Goal: Find specific page/section: Find specific page/section

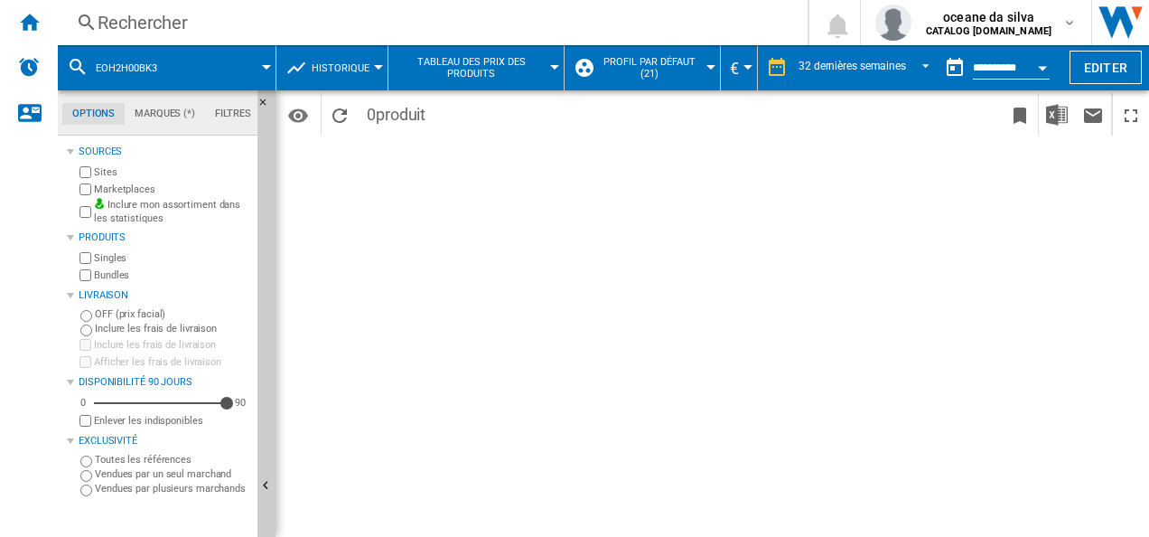
click at [183, 54] on span at bounding box center [224, 67] width 84 height 45
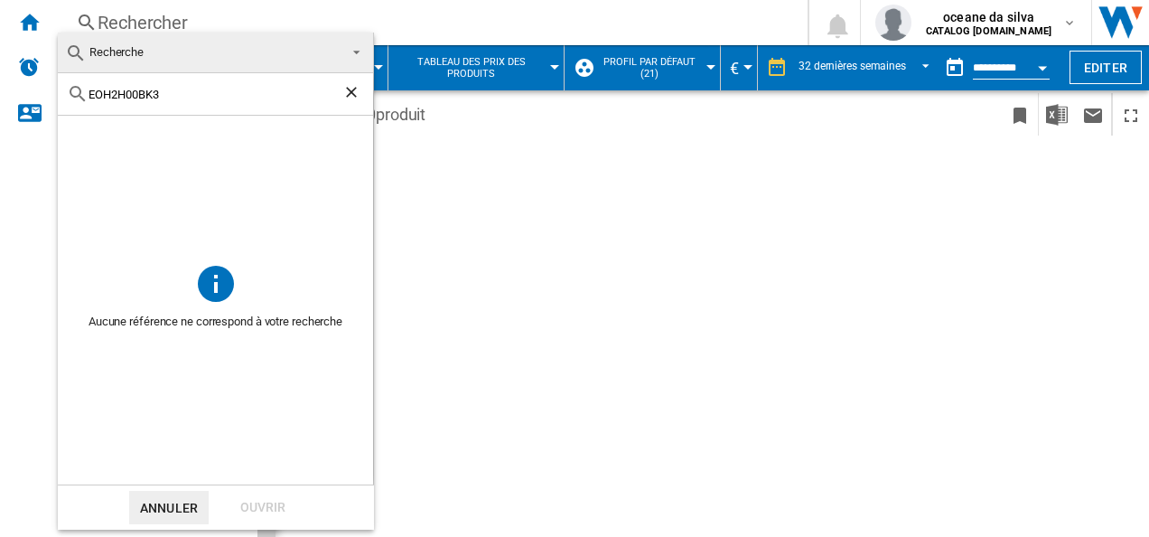
click at [0, 61] on html "In order to access Insight, please log out and log in again OK NEW Rechercher R…" at bounding box center [574, 268] width 1149 height 537
paste input "3C00BX"
drag, startPoint x: 134, startPoint y: 108, endPoint x: 144, endPoint y: 101, distance: 12.3
click at [134, 108] on div "EOH3C00BX" at bounding box center [215, 94] width 315 height 42
drag, startPoint x: 163, startPoint y: 90, endPoint x: 25, endPoint y: 83, distance: 137.5
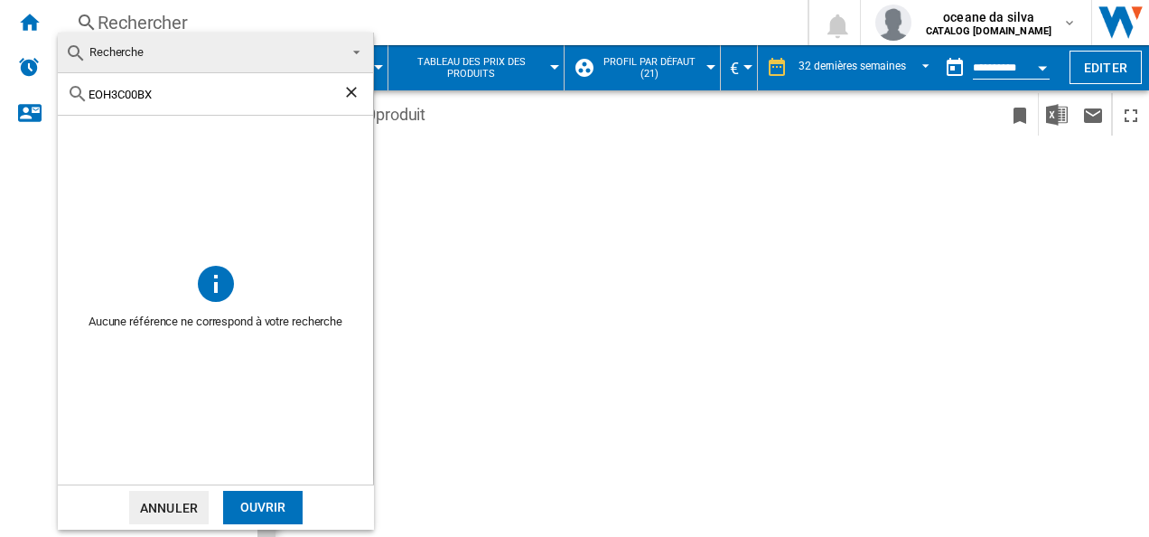
click at [0, 79] on html "In order to access Insight, please log out and log in again OK NEW Rechercher R…" at bounding box center [574, 268] width 1149 height 537
paste input "C8P29"
type input "EOC8P29X"
click at [294, 495] on div "Ouvrir" at bounding box center [262, 506] width 79 height 33
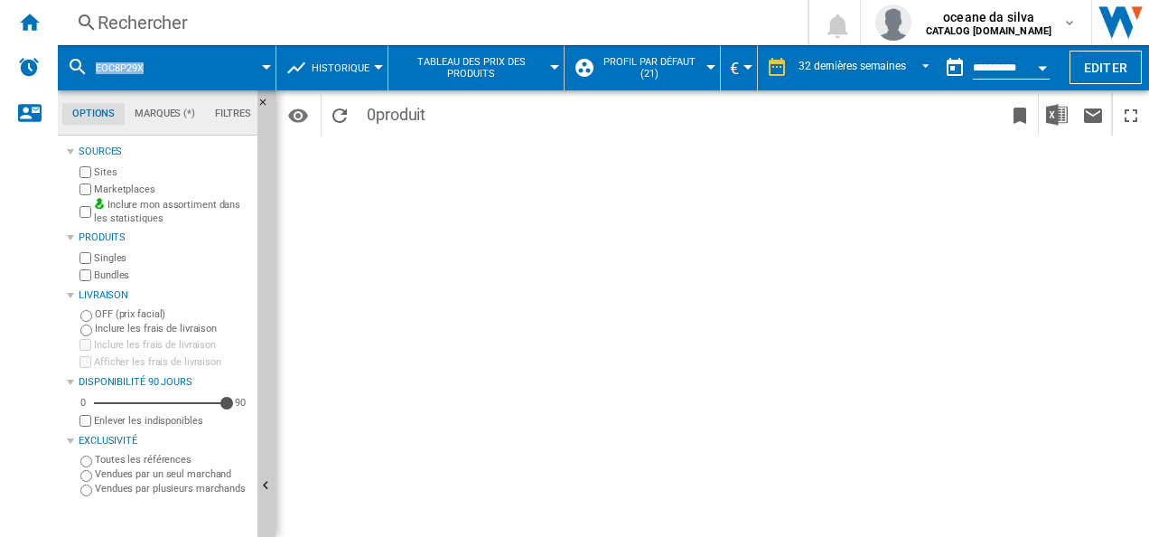
drag, startPoint x: 172, startPoint y: 71, endPoint x: 61, endPoint y: 61, distance: 110.7
click at [61, 61] on md-menu "EOC8P29X" at bounding box center [167, 67] width 219 height 45
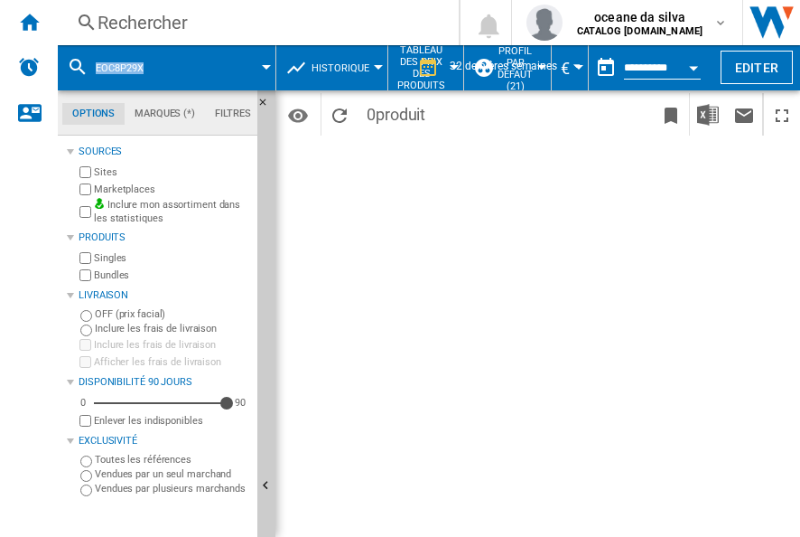
click at [99, 68] on span "EOC8P29X" at bounding box center [120, 68] width 48 height 12
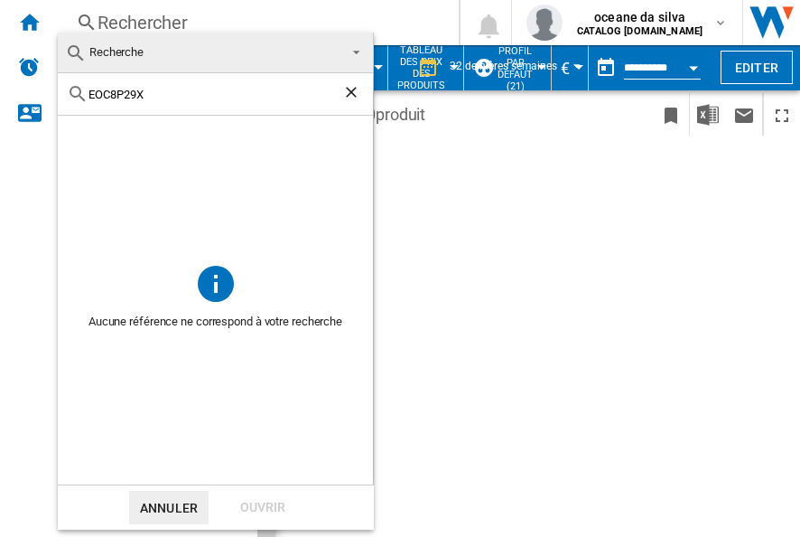
drag, startPoint x: 126, startPoint y: 101, endPoint x: 22, endPoint y: 89, distance: 104.6
click at [22, 90] on body "In order to access Insight, please log out and log in again OK NEW Rechercher R…" at bounding box center [400, 268] width 800 height 537
paste input "3"
type input "EOC8P39X"
click at [266, 504] on div "Ouvrir" at bounding box center [262, 506] width 79 height 33
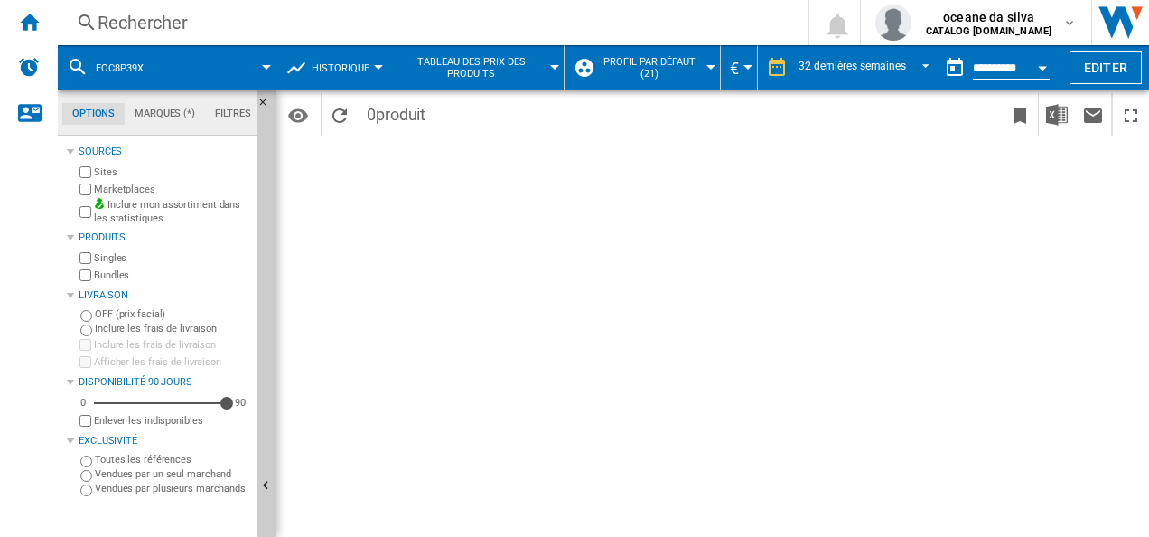
click at [164, 68] on div "EOC8P39X" at bounding box center [167, 67] width 200 height 45
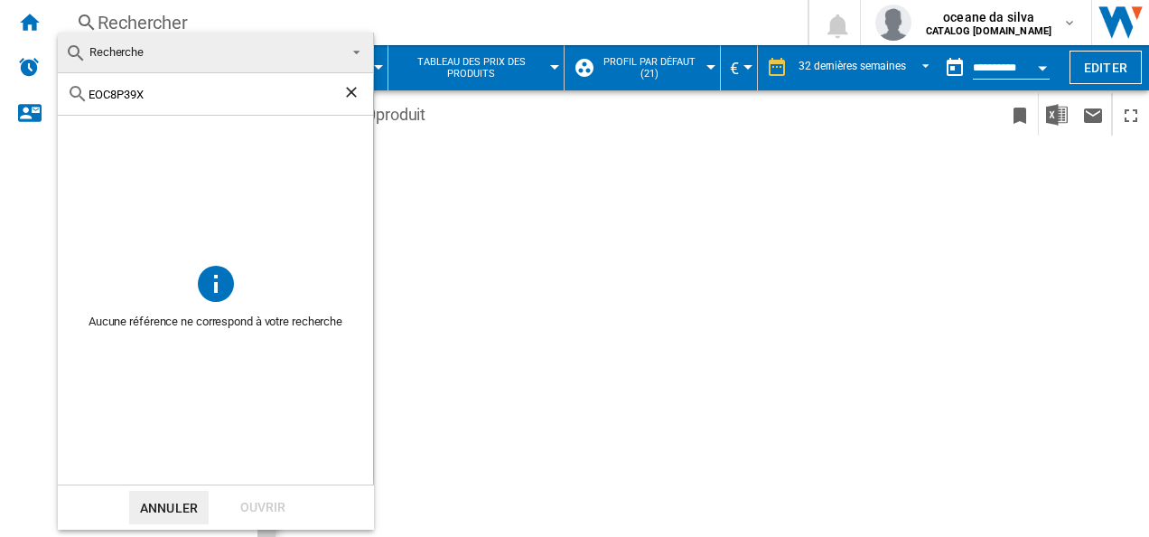
drag, startPoint x: 23, startPoint y: 97, endPoint x: -4, endPoint y: 98, distance: 27.2
click at [0, 98] on html "In order to access Insight, please log out and log in again OK NEW Rechercher R…" at bounding box center [574, 268] width 1149 height 537
paste input "H3C00B"
type input "EOH3C00BX"
click at [354, 91] on ng-md-icon "Effacer la recherche" at bounding box center [353, 94] width 22 height 22
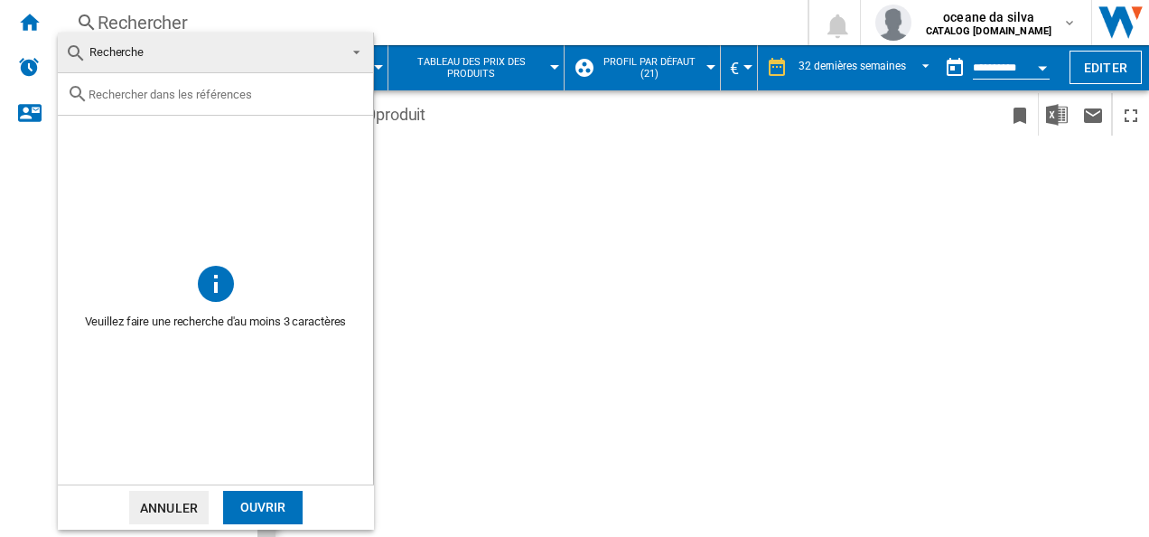
click at [153, 94] on input "text" at bounding box center [227, 95] width 276 height 14
paste input "COD6P66X0"
type input "COD6P66X0"
drag, startPoint x: 535, startPoint y: 404, endPoint x: 542, endPoint y: 396, distance: 10.9
click at [535, 403] on md-backdrop at bounding box center [574, 268] width 1149 height 537
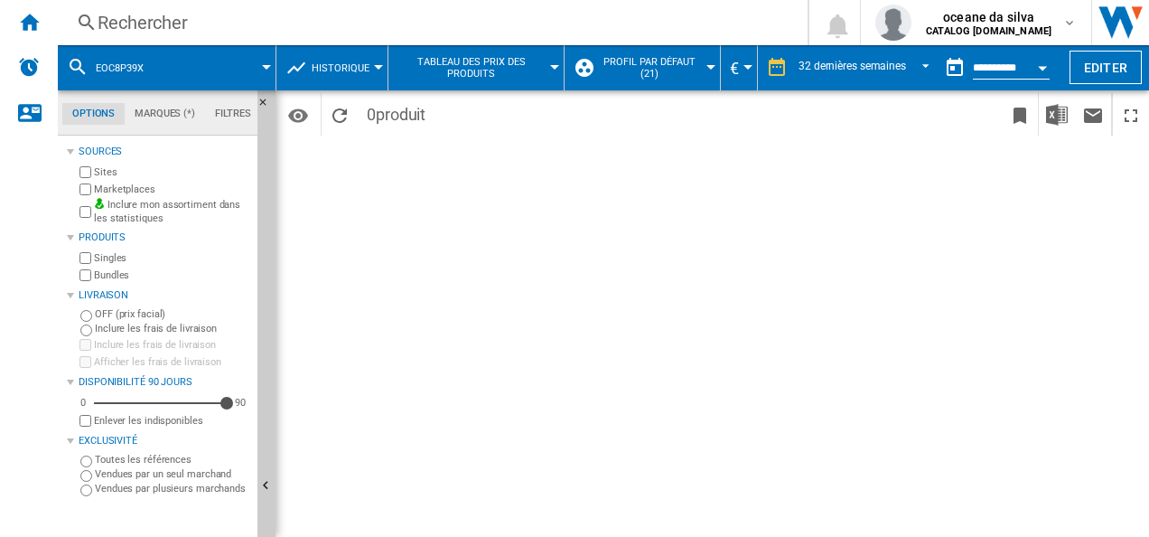
click at [143, 63] on span "EOC8P39X" at bounding box center [120, 68] width 48 height 12
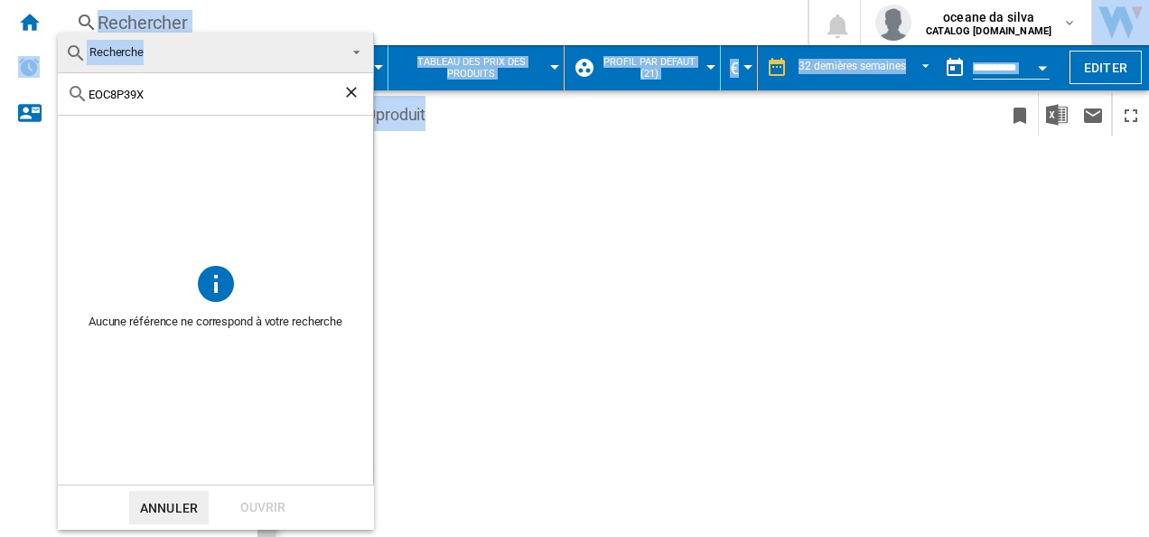
drag, startPoint x: 192, startPoint y: 101, endPoint x: 16, endPoint y: 74, distance: 177.3
click at [16, 74] on body "In order to access Insight, please log out and log in again OK NEW Rechercher R…" at bounding box center [574, 268] width 1149 height 537
click at [17, 73] on md-backdrop at bounding box center [574, 268] width 1149 height 537
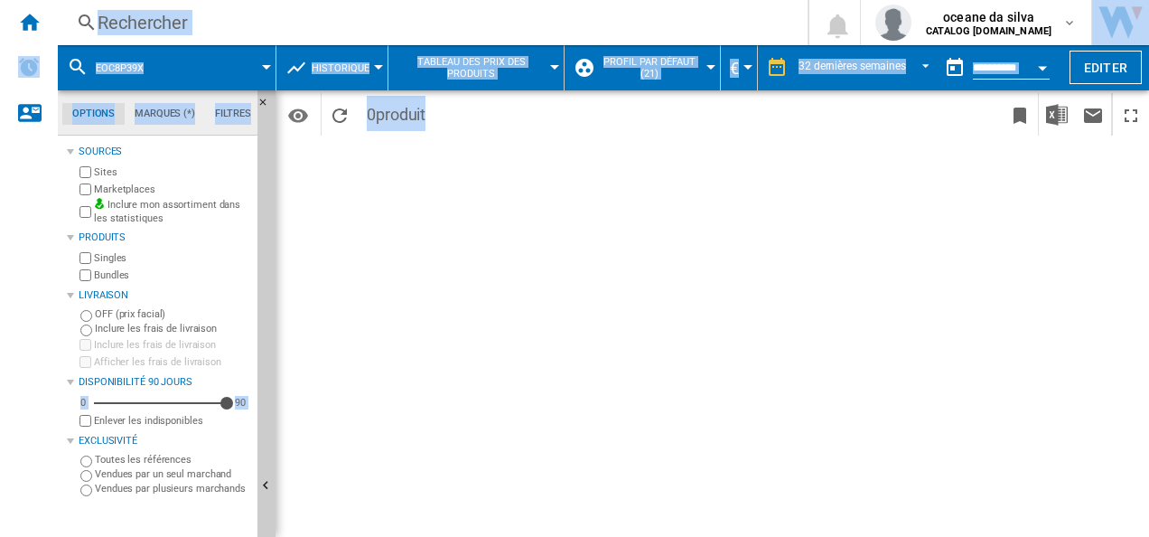
click at [396, 212] on div "Période 32 dernières semaines 1 jour 7 derniers jours 14 derniers jours 21 dern…" at bounding box center [712, 313] width 873 height 446
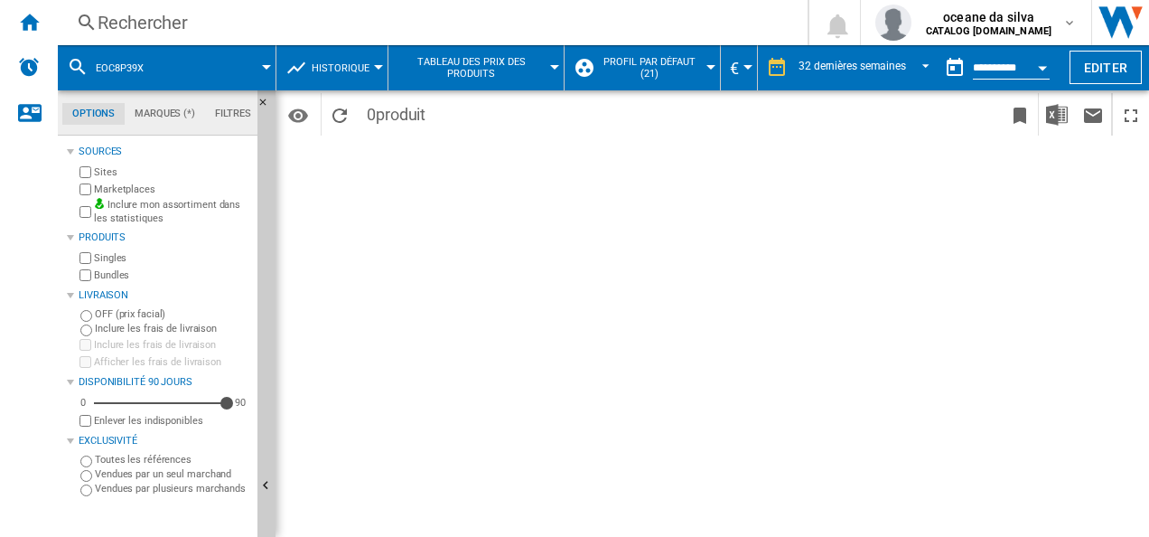
click at [154, 60] on button "EOC8P39X" at bounding box center [129, 67] width 66 height 45
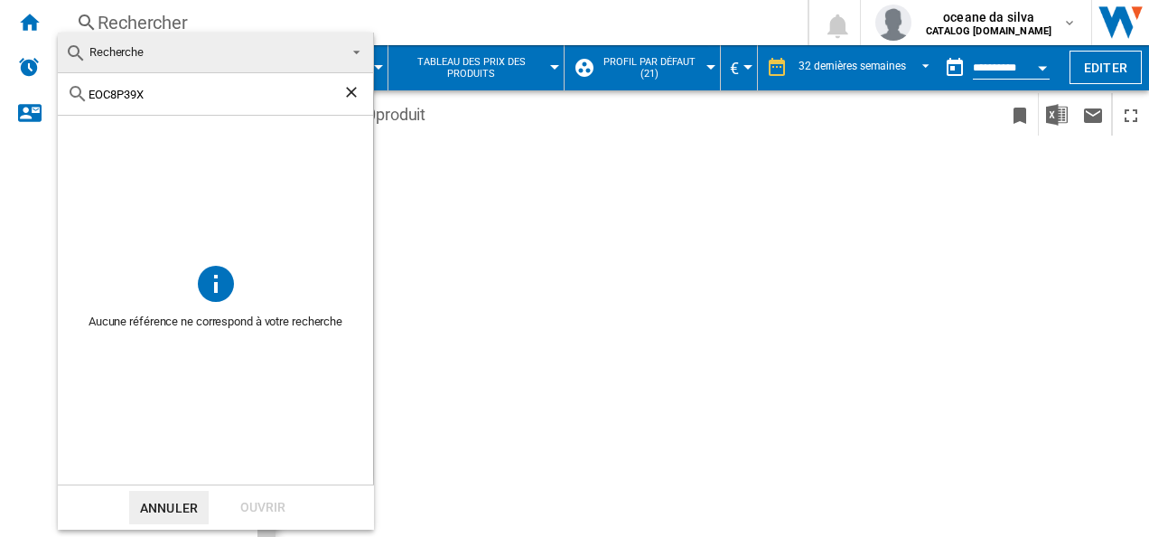
drag, startPoint x: 155, startPoint y: 93, endPoint x: 74, endPoint y: 78, distance: 82.7
click at [74, 78] on div "EOC8P39X" at bounding box center [215, 94] width 315 height 42
paste input "BF4P46"
type input "EBF4P46X"
click at [182, 104] on div "EBF4P46X" at bounding box center [215, 94] width 315 height 42
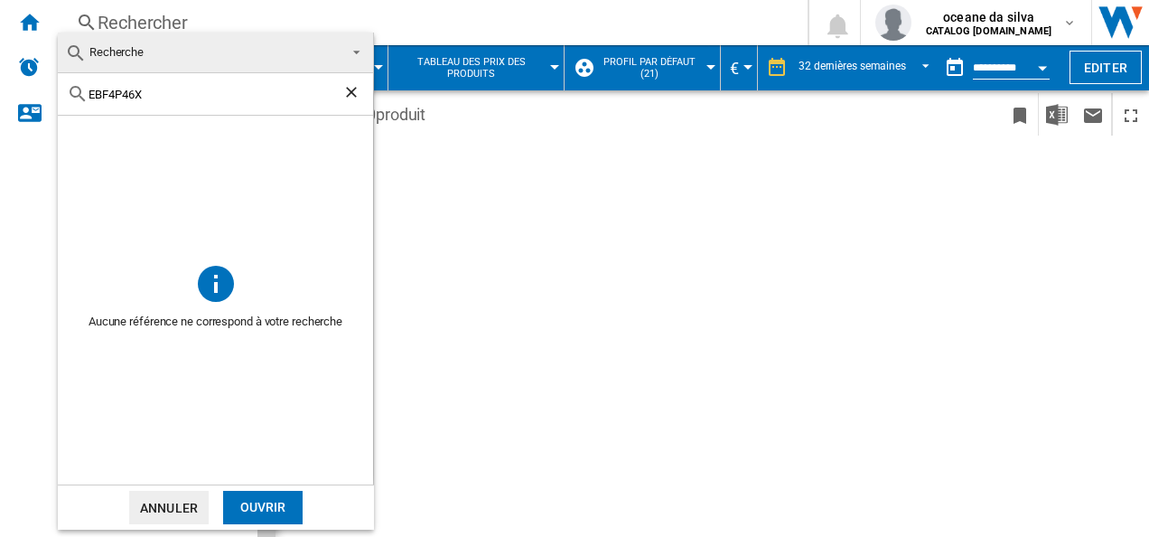
click at [170, 96] on input "EBF4P46X" at bounding box center [216, 95] width 254 height 14
click at [276, 497] on div "Ouvrir" at bounding box center [262, 506] width 79 height 33
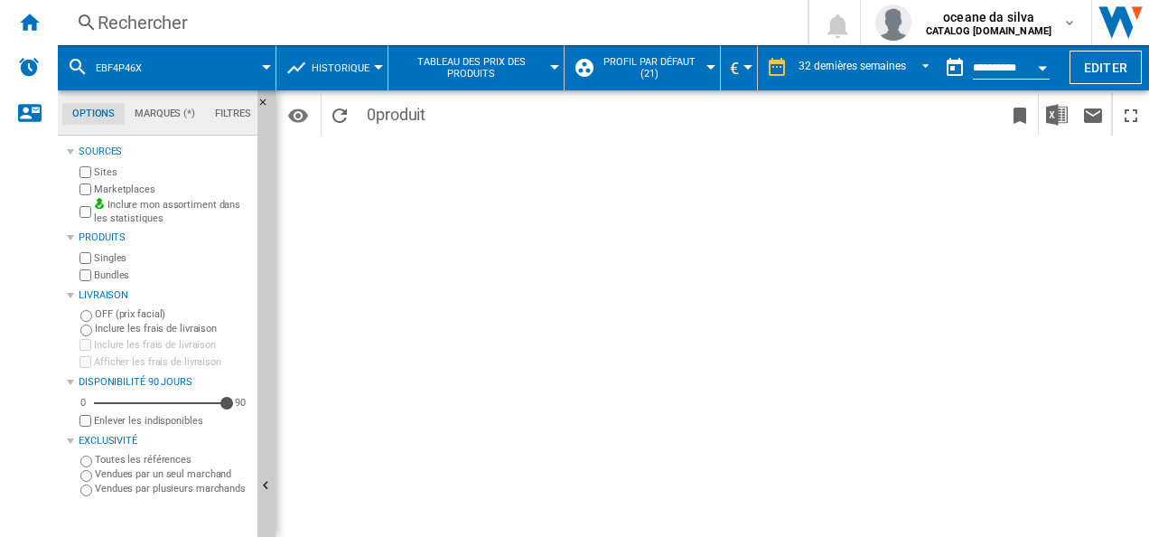
click at [148, 59] on button "EBF4P46X" at bounding box center [128, 67] width 64 height 45
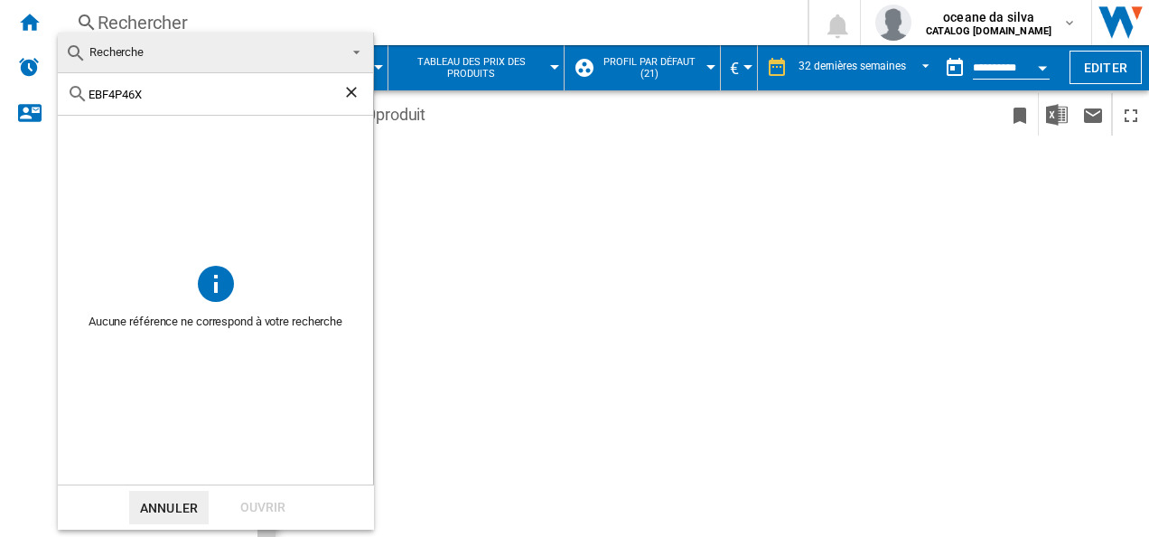
drag, startPoint x: 175, startPoint y: 91, endPoint x: 0, endPoint y: 60, distance: 178.1
click at [0, 62] on html "In order to access Insight, please log out and log in again OK NEW Rechercher R…" at bounding box center [574, 268] width 1149 height 537
paste input "OH2H004K"
type input "EOH2H004K"
